Goal: Task Accomplishment & Management: Use online tool/utility

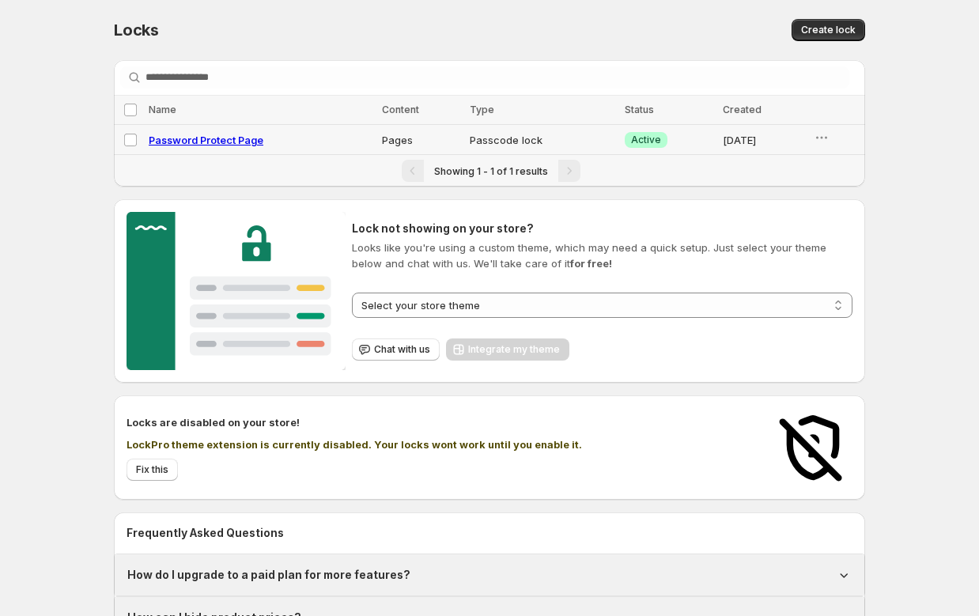
click at [231, 136] on span "Password Protect Page" at bounding box center [206, 140] width 115 height 13
select select "*****"
select select "******"
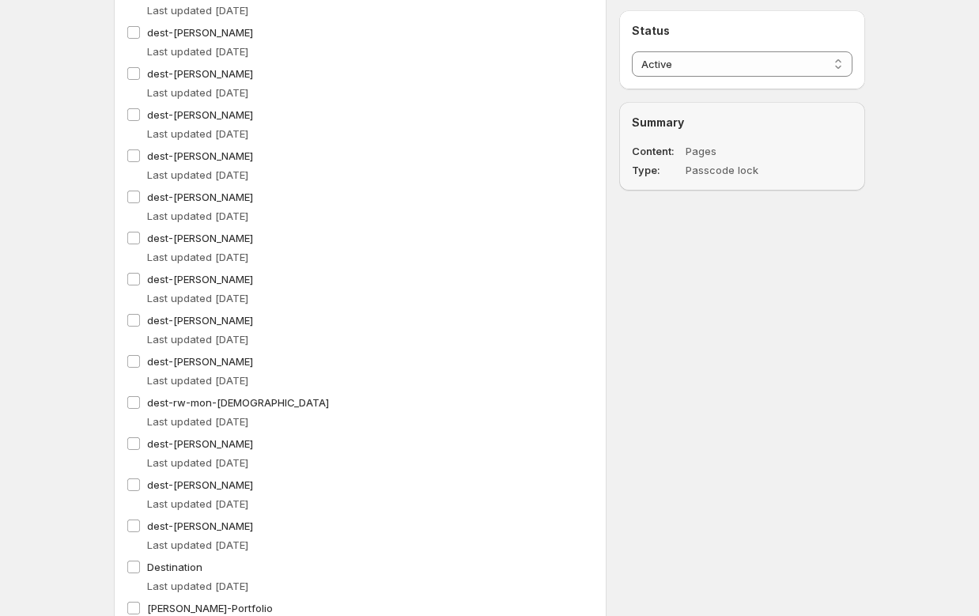
scroll to position [909, 0]
